Goal: Navigation & Orientation: Find specific page/section

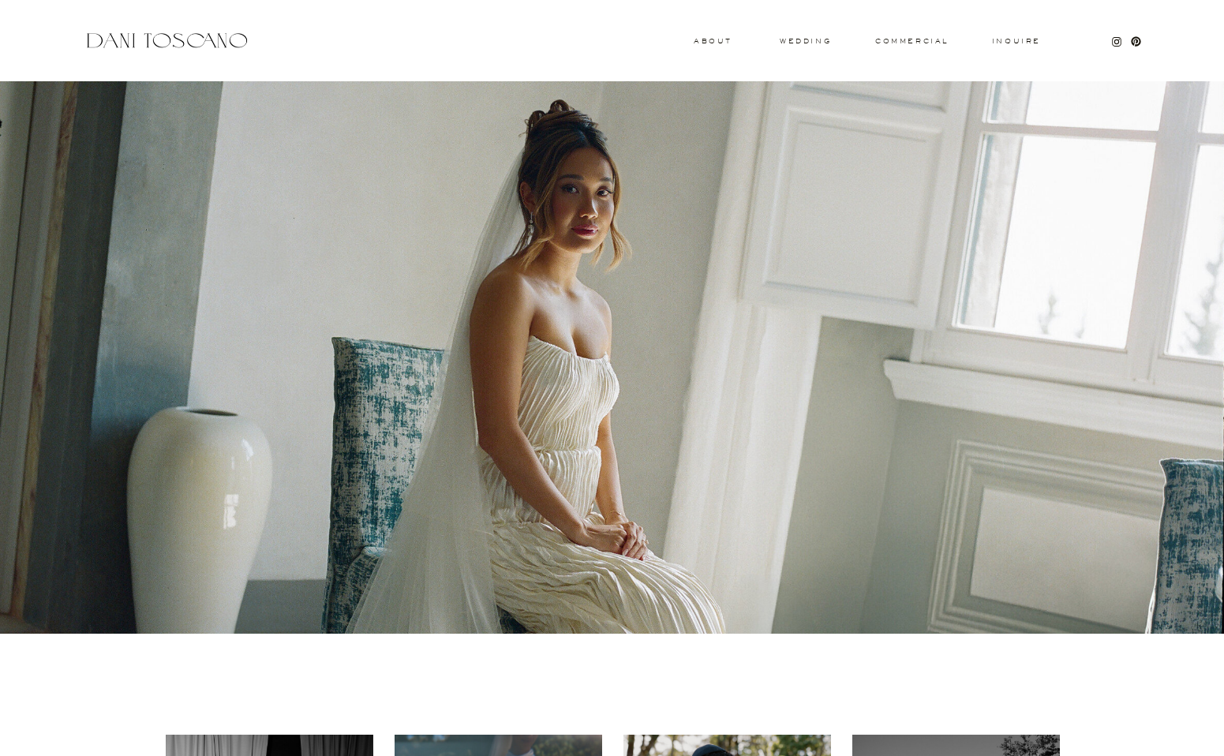
click at [706, 43] on h3 "About" at bounding box center [710, 41] width 35 height 6
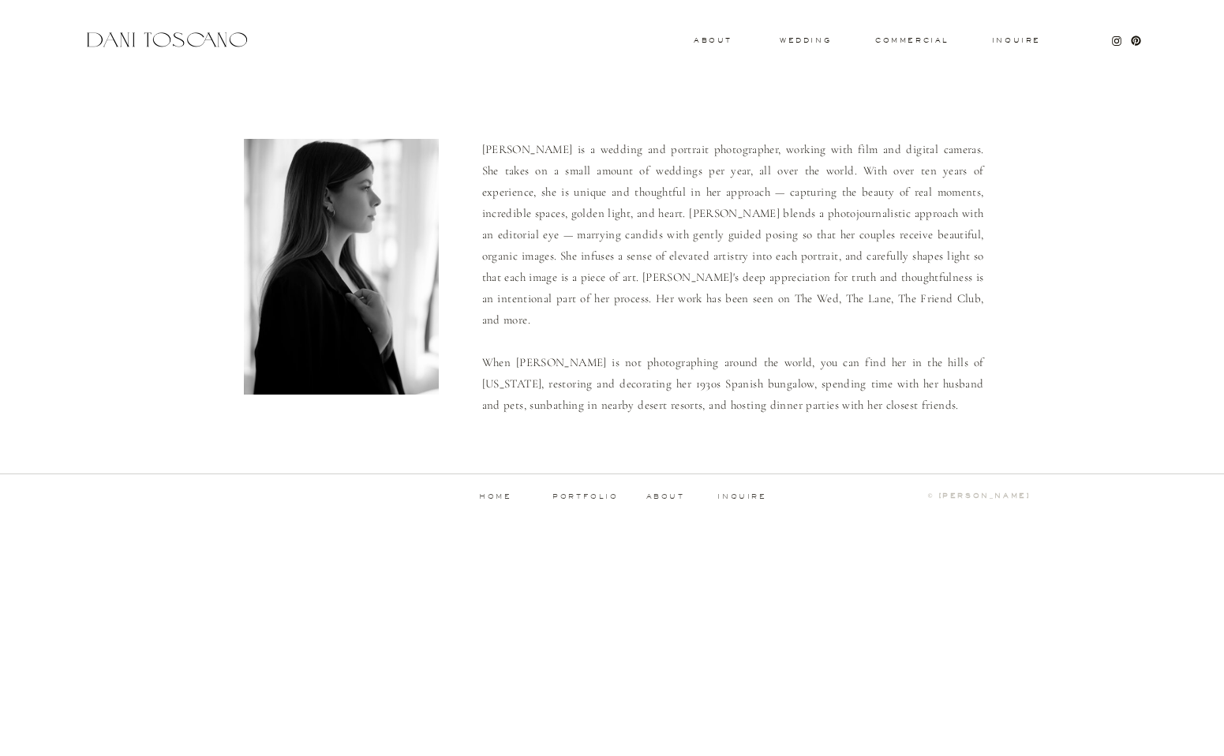
click at [169, 32] on div at bounding box center [166, 39] width 167 height 21
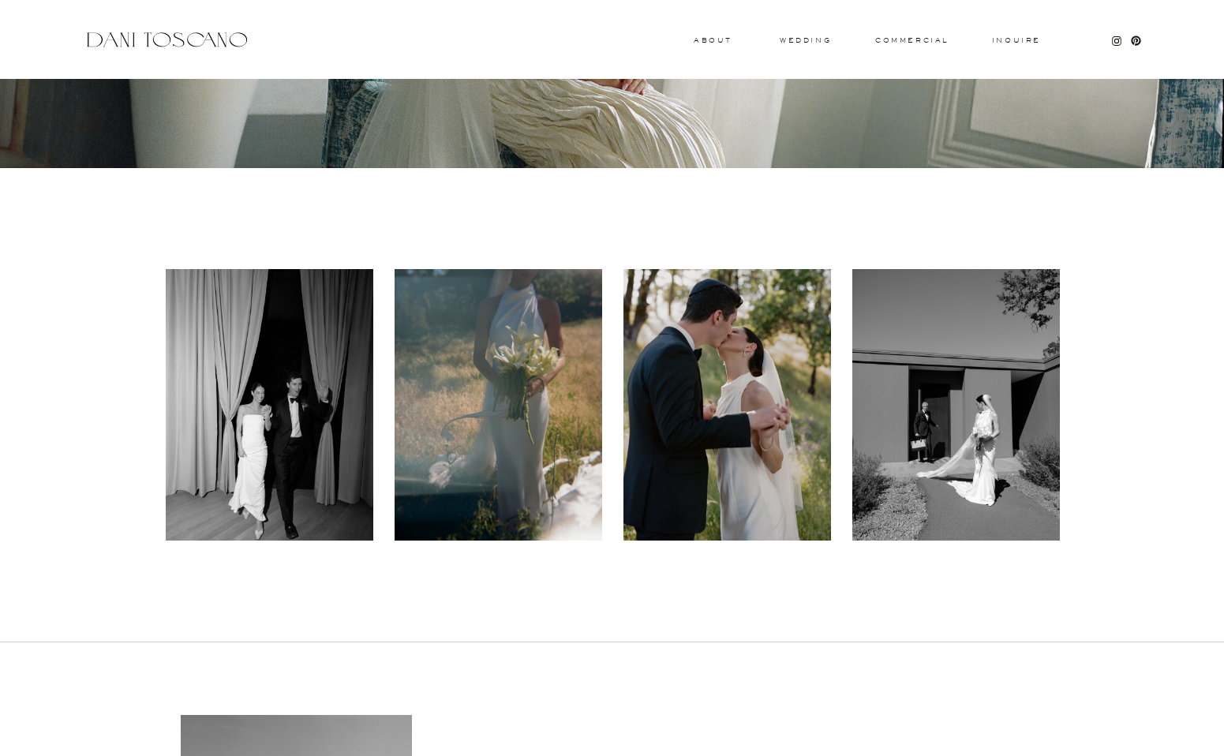
scroll to position [264, 0]
